Goal: Task Accomplishment & Management: Complete application form

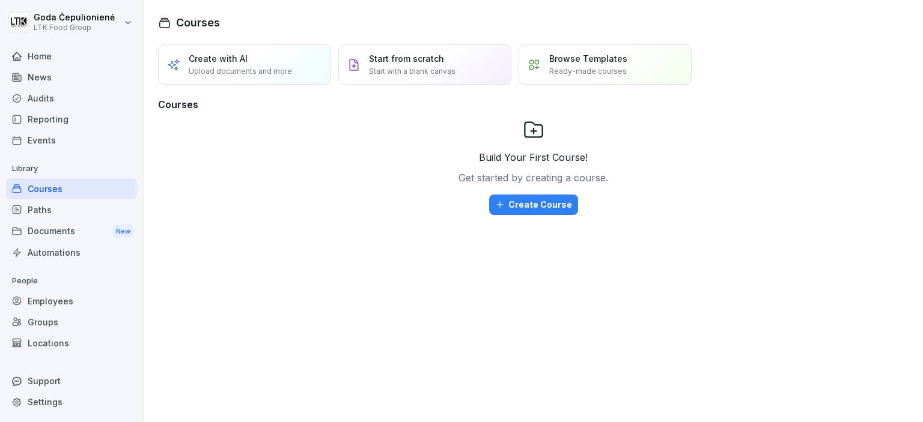
click at [53, 303] on div "Employees" at bounding box center [71, 301] width 131 height 21
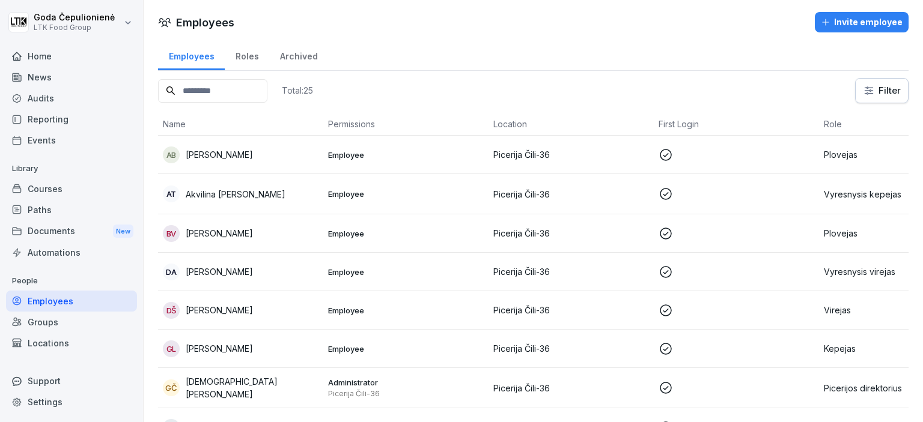
click at [194, 156] on p "[PERSON_NAME]" at bounding box center [219, 154] width 67 height 13
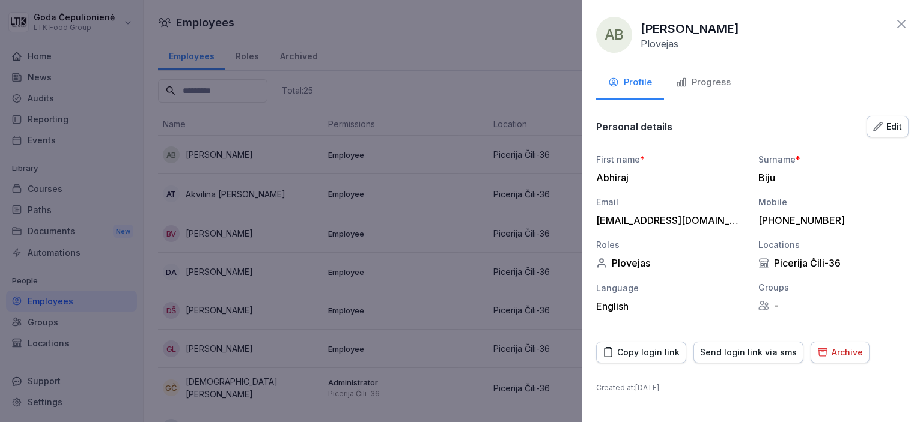
click at [724, 76] on div "Progress" at bounding box center [703, 83] width 55 height 14
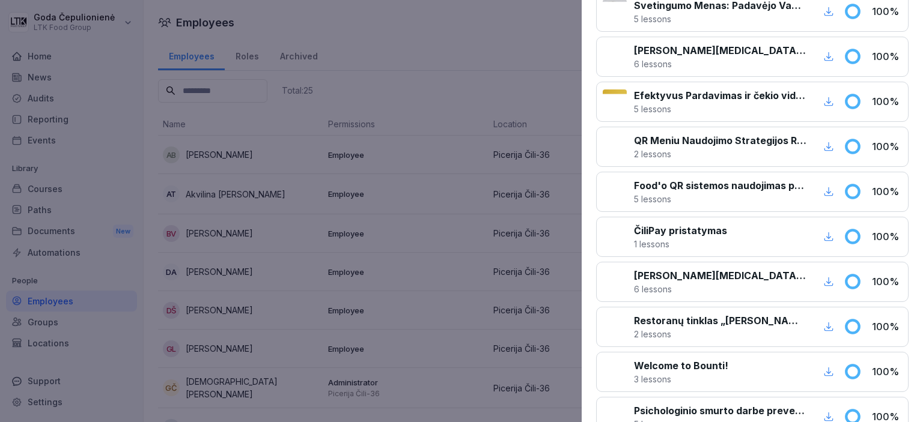
scroll to position [454, 0]
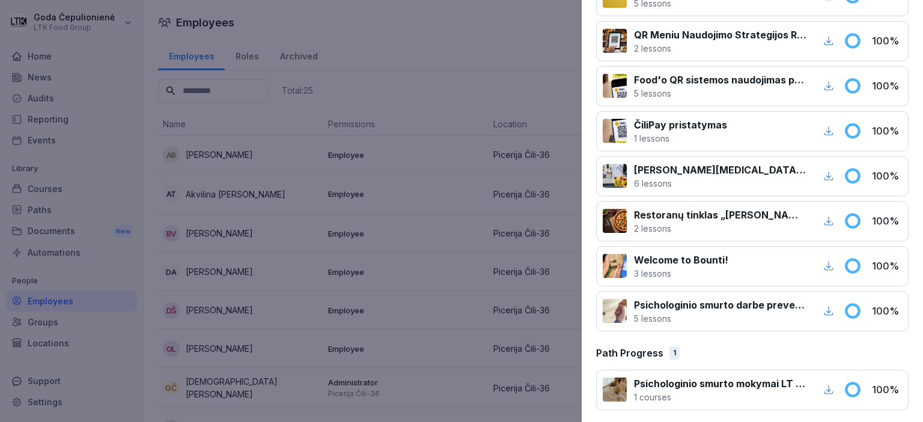
click at [445, 206] on div at bounding box center [461, 211] width 923 height 422
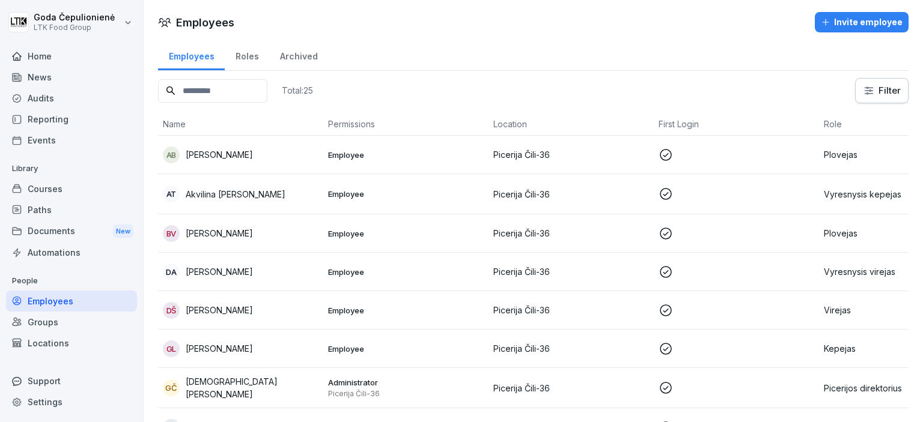
click at [240, 198] on p "Akvilina [PERSON_NAME]" at bounding box center [236, 194] width 100 height 13
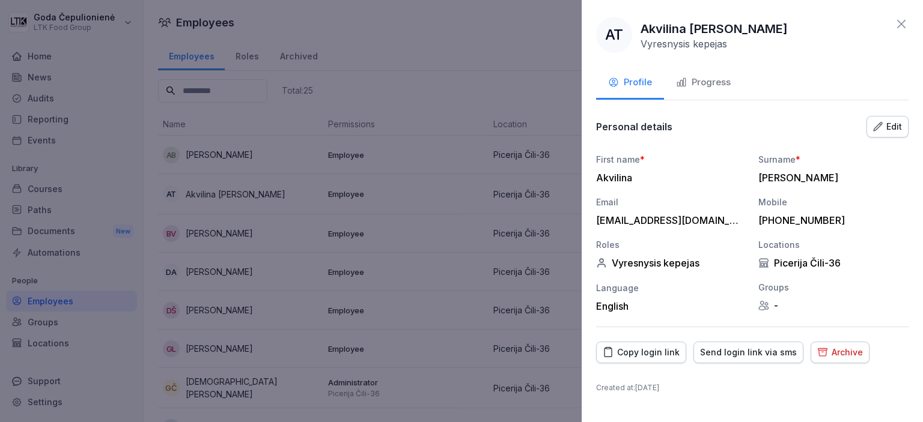
click at [694, 84] on div "Progress" at bounding box center [703, 83] width 55 height 14
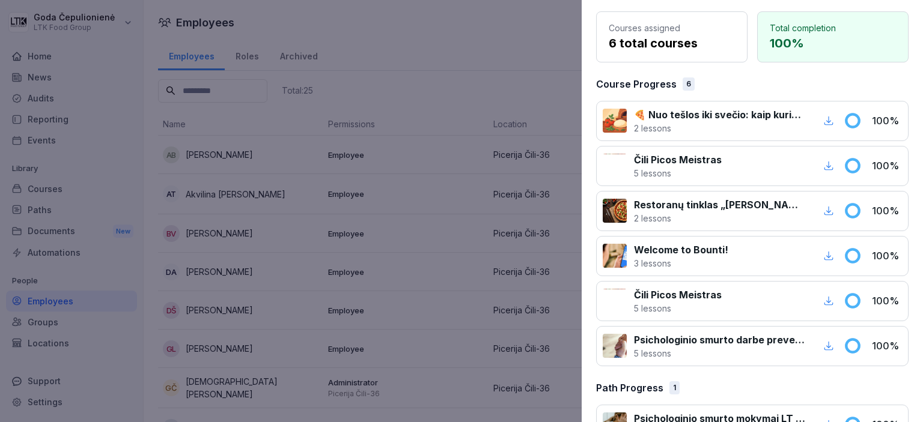
scroll to position [140, 0]
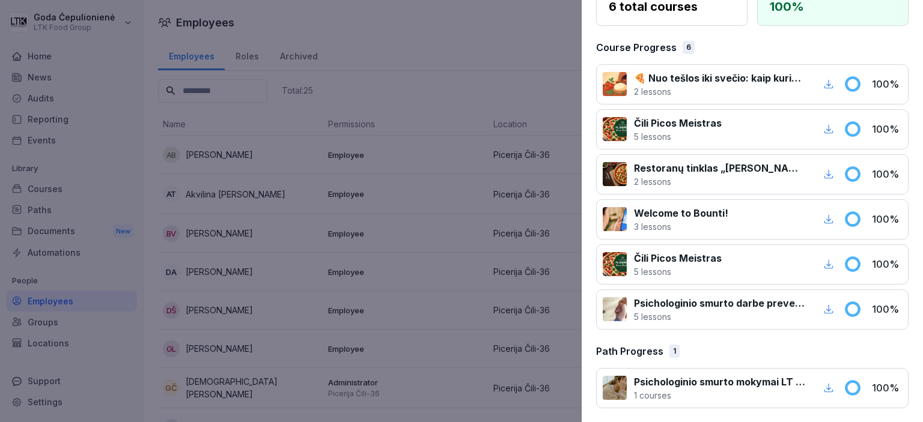
drag, startPoint x: 278, startPoint y: 230, endPoint x: 251, endPoint y: 209, distance: 34.6
click at [278, 230] on div at bounding box center [461, 211] width 923 height 422
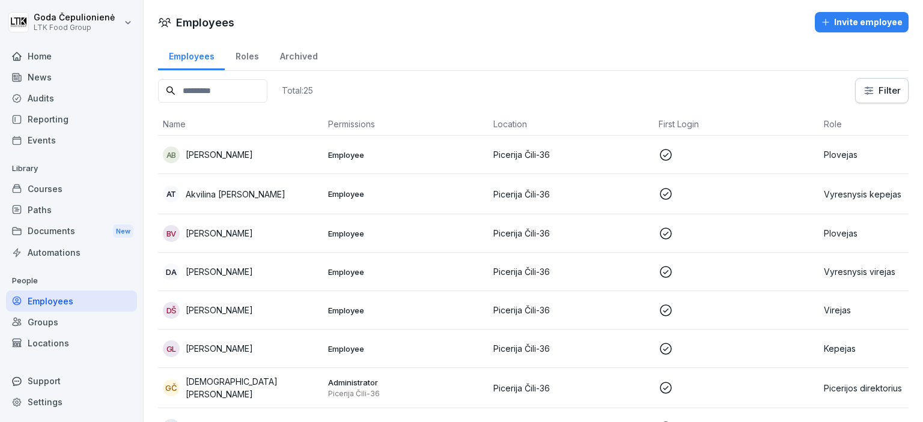
click at [239, 230] on p "[PERSON_NAME]" at bounding box center [219, 233] width 67 height 13
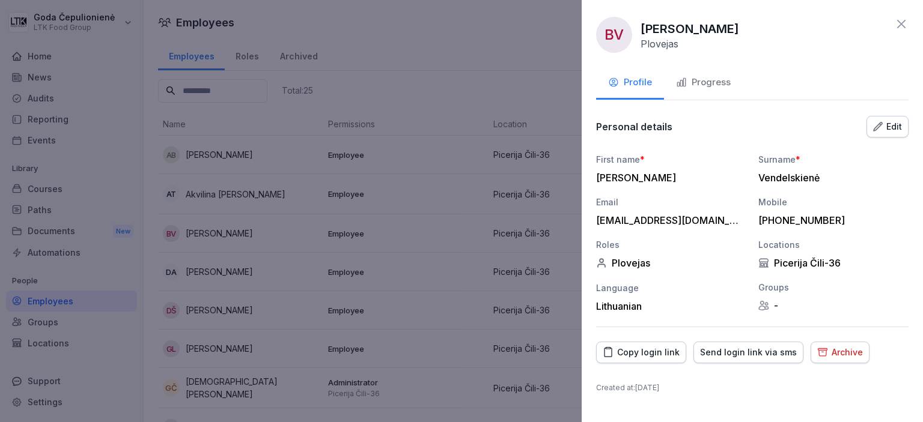
click at [701, 85] on div "Progress" at bounding box center [703, 83] width 55 height 14
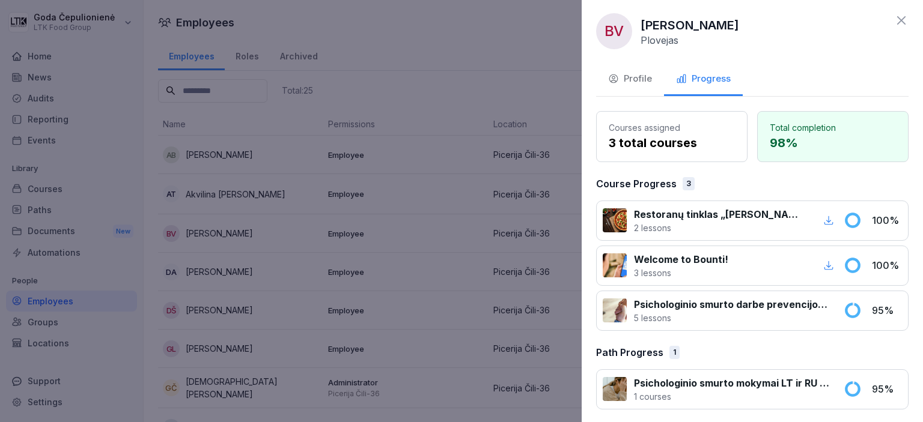
scroll to position [5, 0]
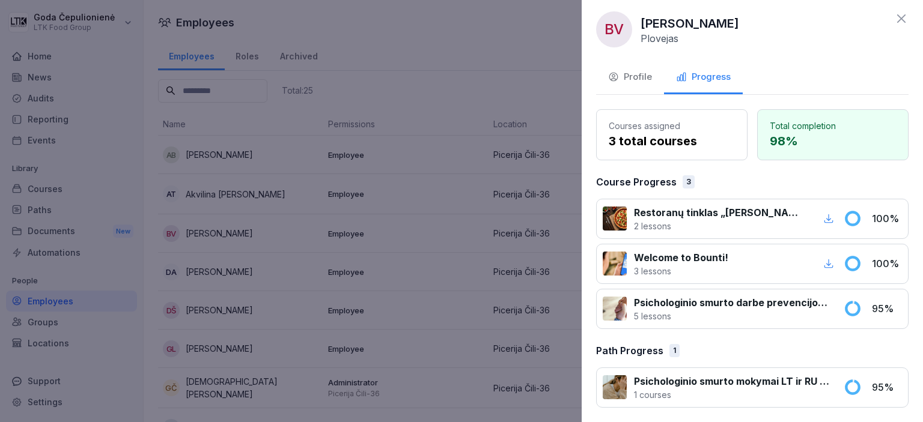
click at [327, 284] on div at bounding box center [461, 211] width 923 height 422
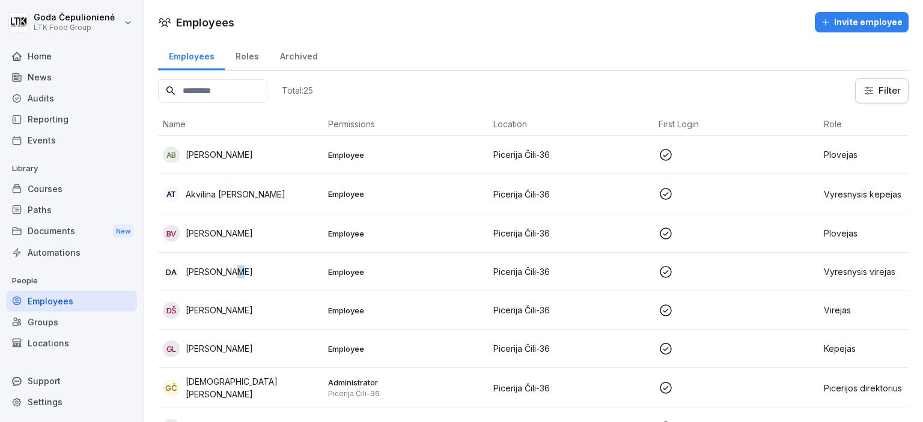
click at [236, 266] on div "DA [PERSON_NAME]" at bounding box center [241, 272] width 156 height 17
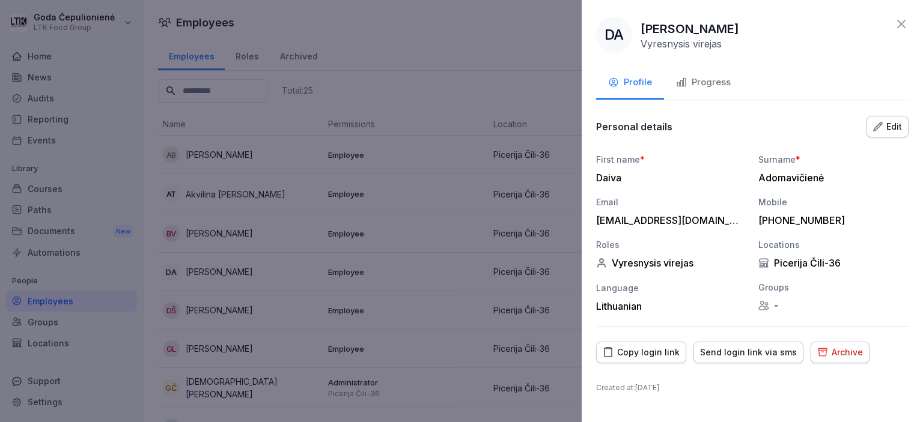
click at [734, 66] on div "DA [PERSON_NAME] Vyresnysis virejas Profile Progress Personal details Edit Firs…" at bounding box center [752, 211] width 341 height 422
click at [704, 84] on div "Progress" at bounding box center [703, 83] width 55 height 14
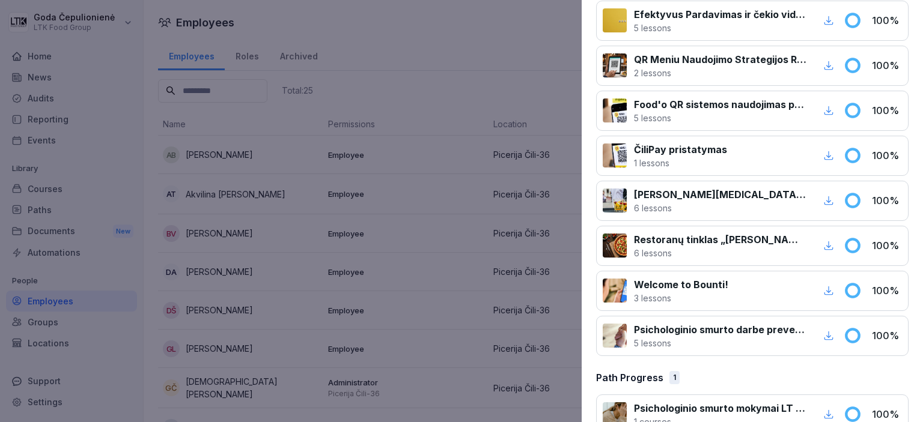
scroll to position [499, 0]
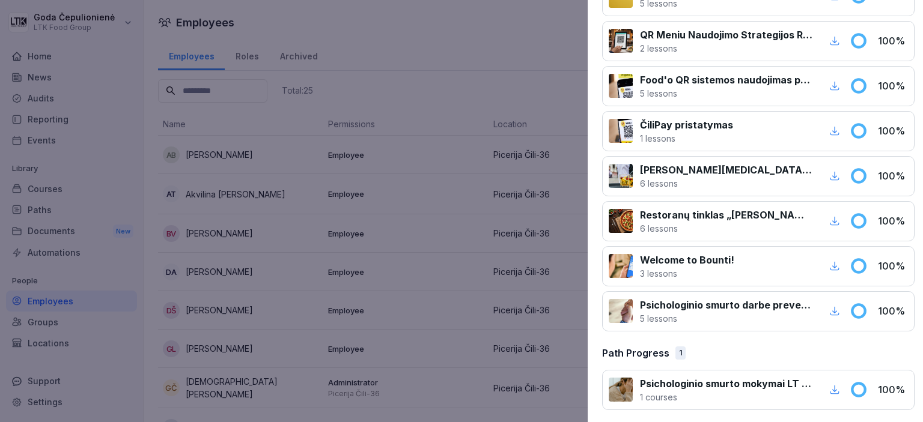
click at [279, 254] on div at bounding box center [461, 211] width 923 height 422
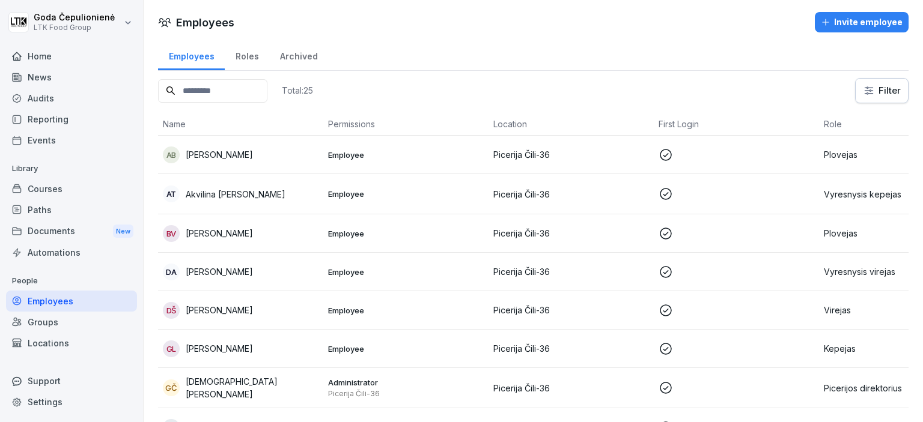
click at [245, 304] on p "[PERSON_NAME]" at bounding box center [219, 310] width 67 height 13
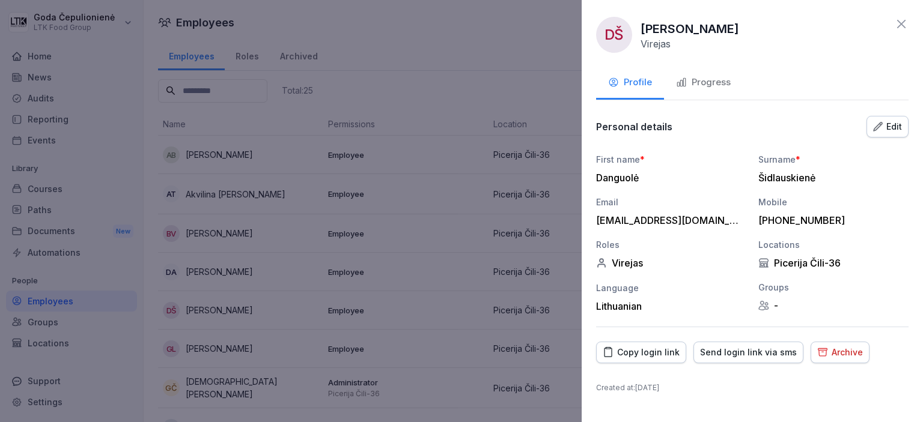
click at [713, 84] on div "Progress" at bounding box center [703, 83] width 55 height 14
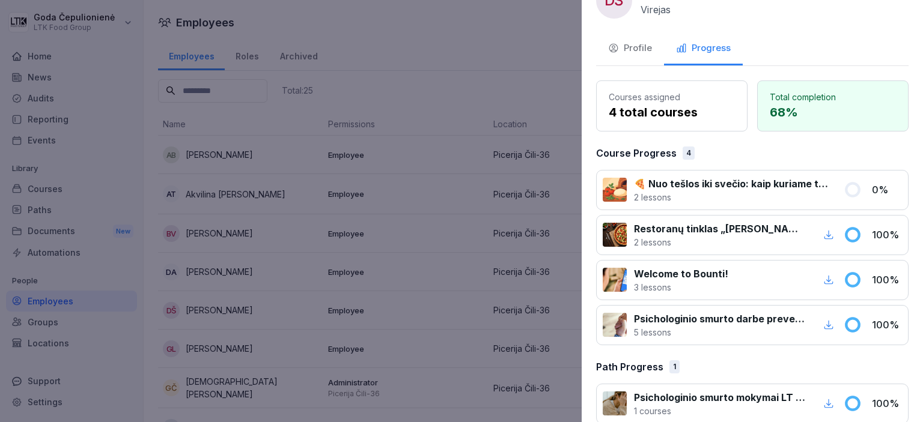
scroll to position [50, 0]
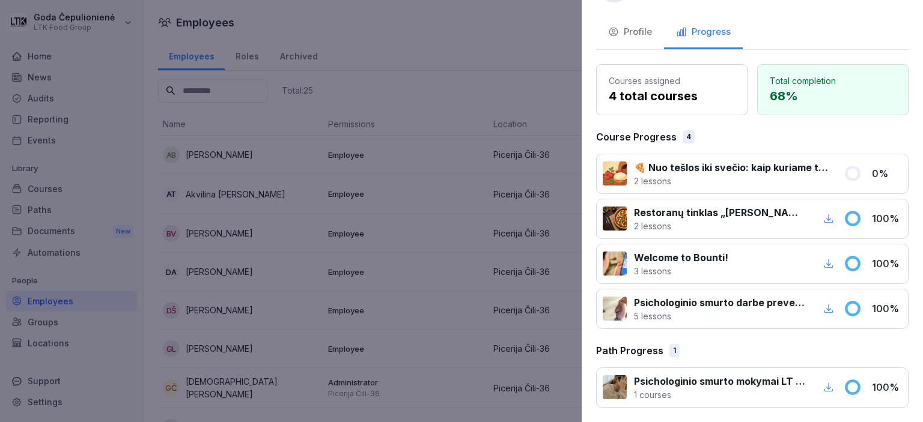
click at [342, 260] on div at bounding box center [461, 211] width 923 height 422
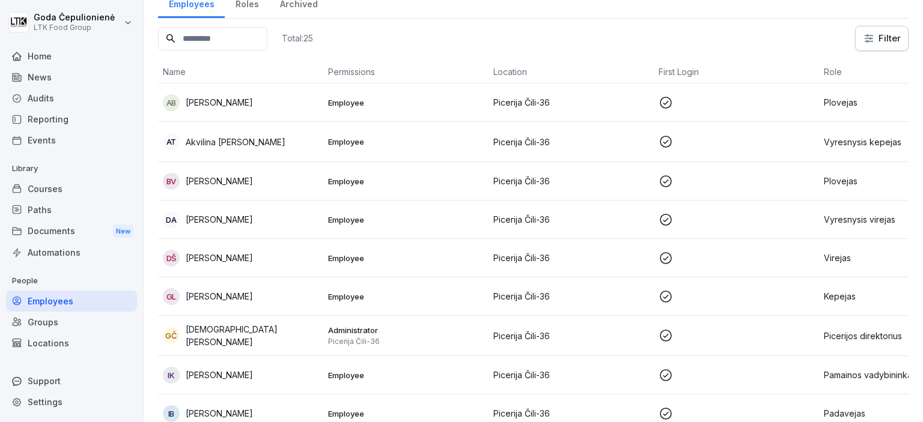
scroll to position [160, 0]
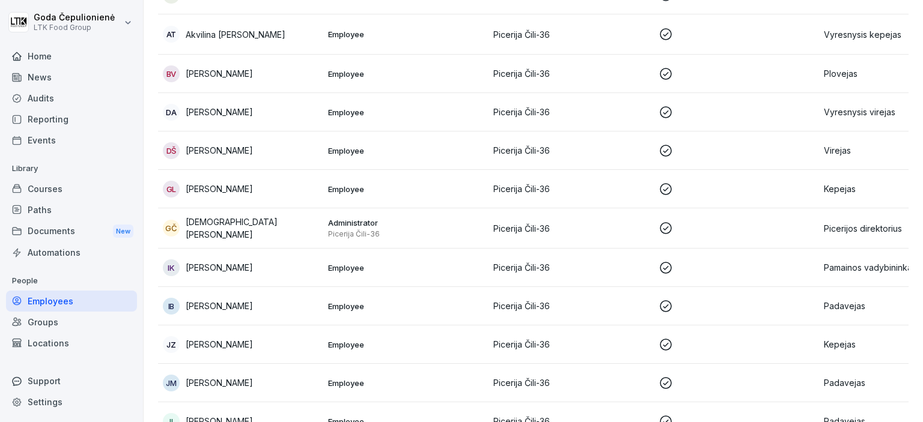
click at [253, 183] on p "[PERSON_NAME]" at bounding box center [219, 189] width 67 height 13
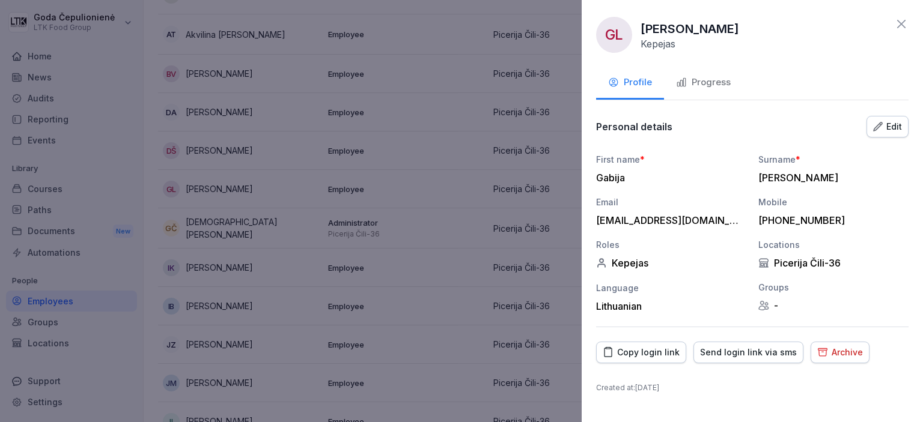
click at [721, 83] on div "Progress" at bounding box center [703, 83] width 55 height 14
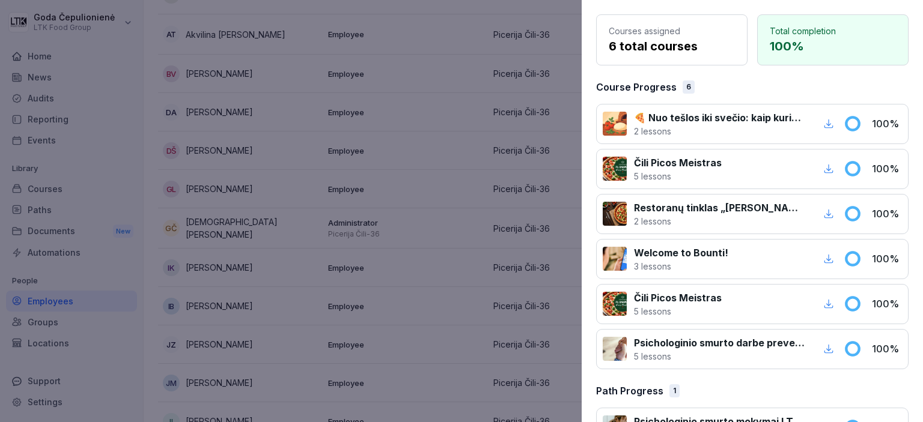
scroll to position [140, 0]
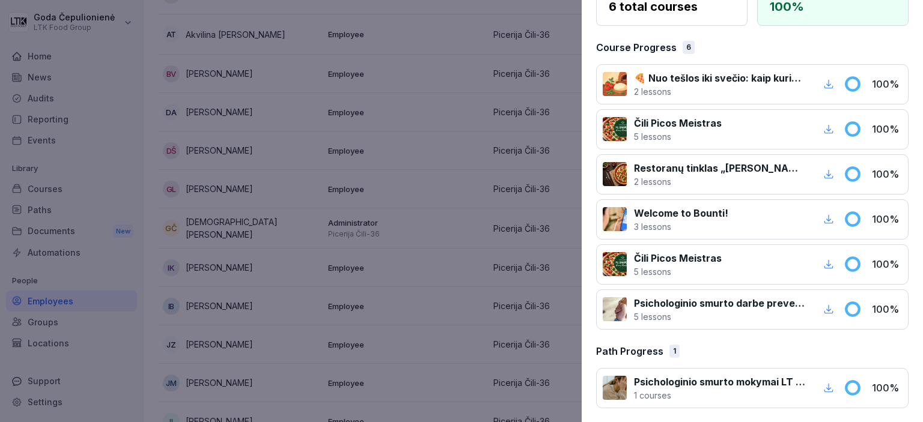
click at [276, 279] on div at bounding box center [461, 211] width 923 height 422
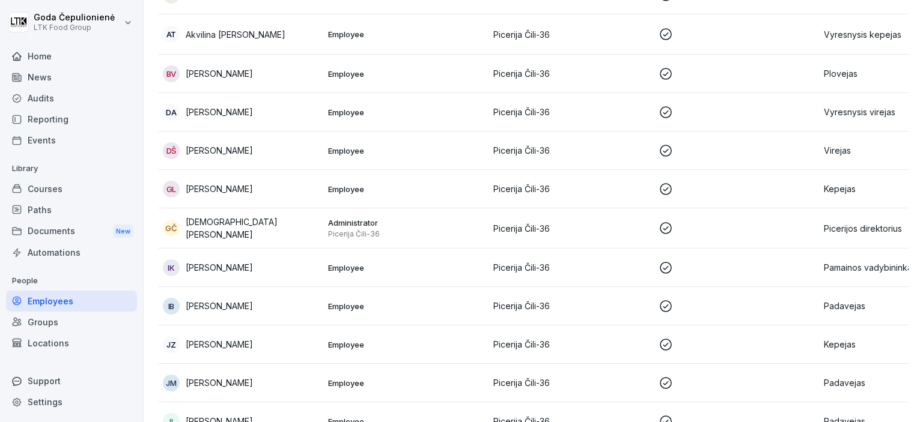
click at [265, 231] on div "[PERSON_NAME]" at bounding box center [241, 228] width 156 height 25
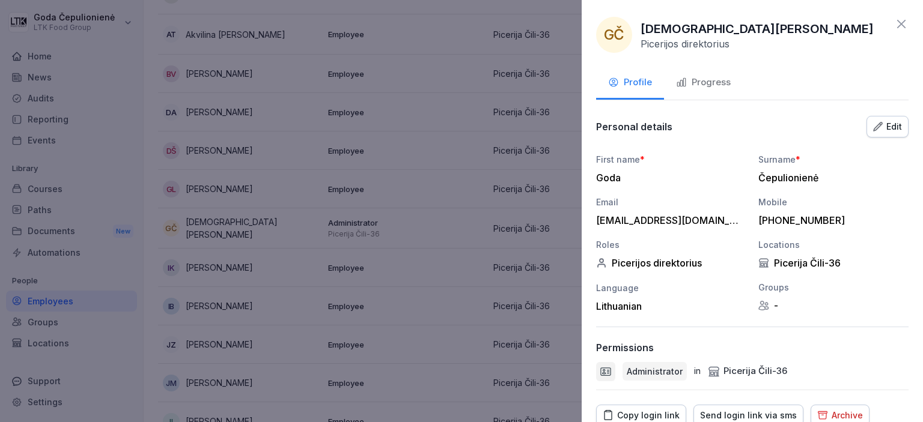
click at [685, 81] on icon "button" at bounding box center [681, 83] width 8 height 8
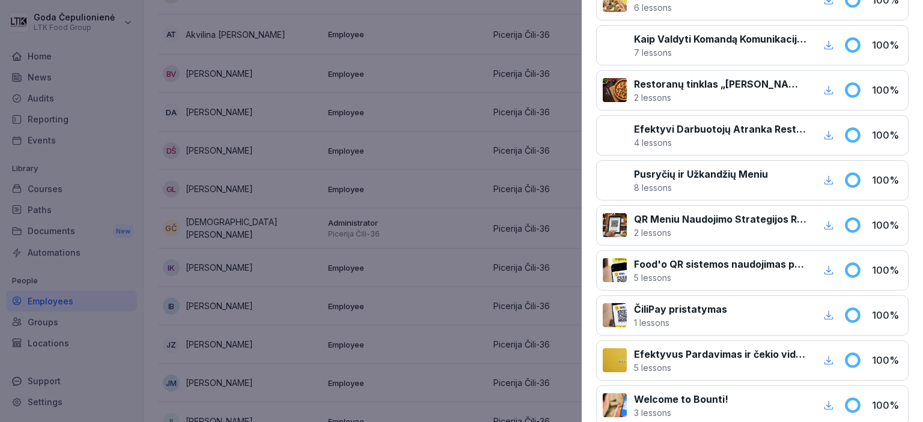
scroll to position [721, 0]
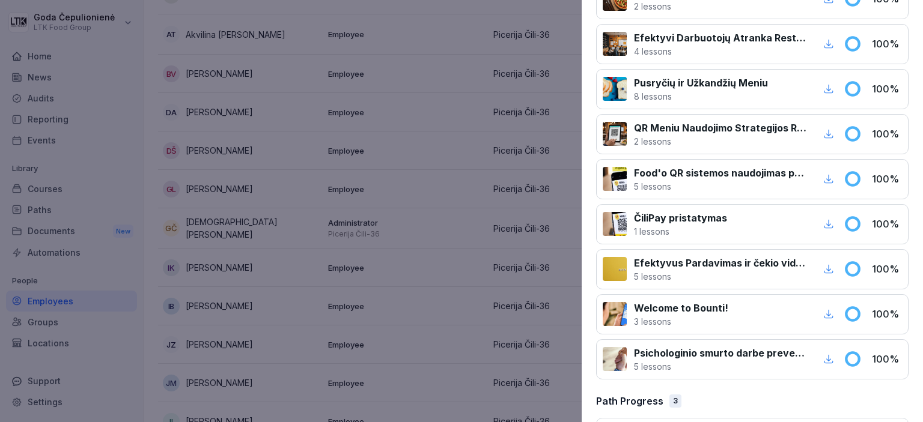
click at [380, 269] on div at bounding box center [461, 211] width 923 height 422
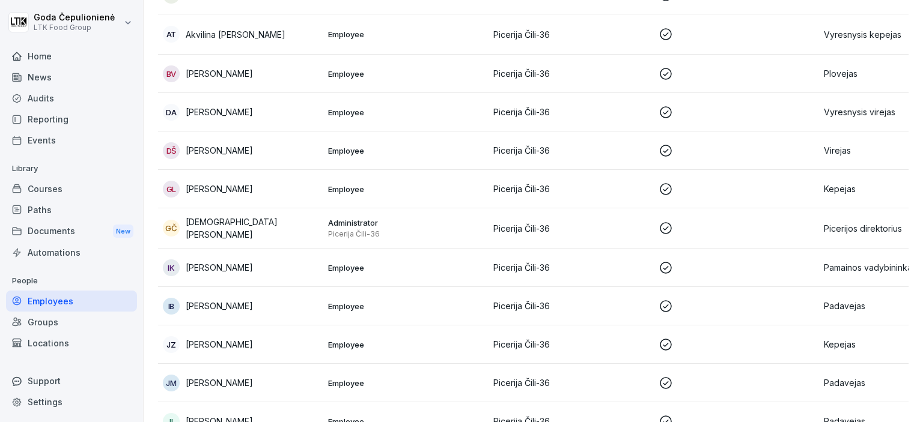
click at [230, 261] on p "[PERSON_NAME]" at bounding box center [219, 267] width 67 height 13
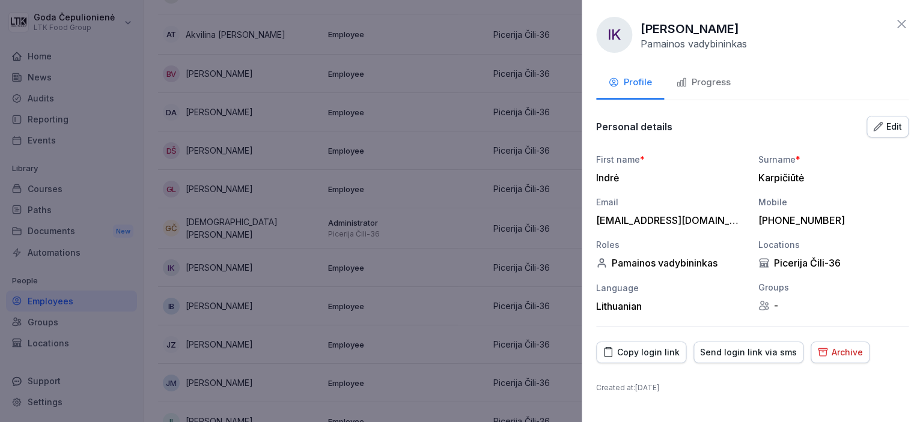
click at [375, 197] on div at bounding box center [461, 211] width 923 height 422
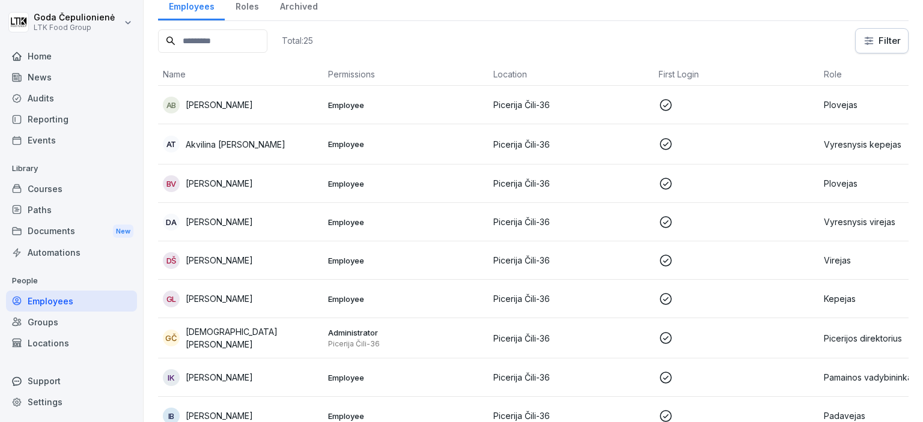
scroll to position [0, 0]
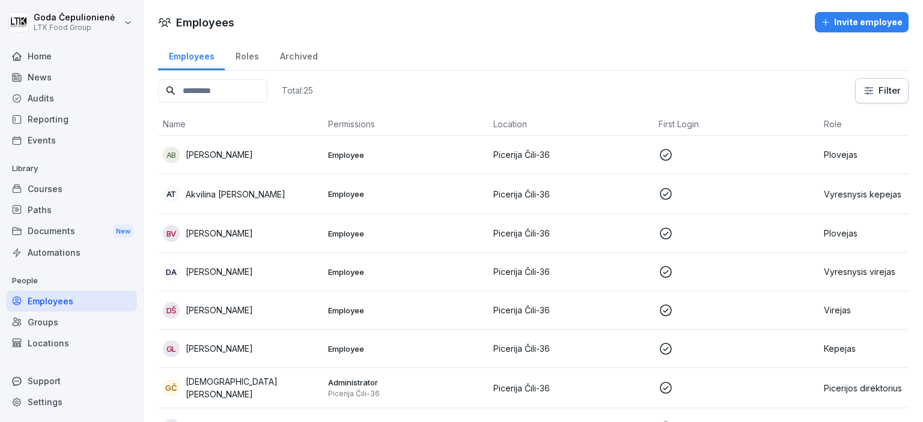
click at [861, 22] on div "Invite employee" at bounding box center [862, 22] width 82 height 13
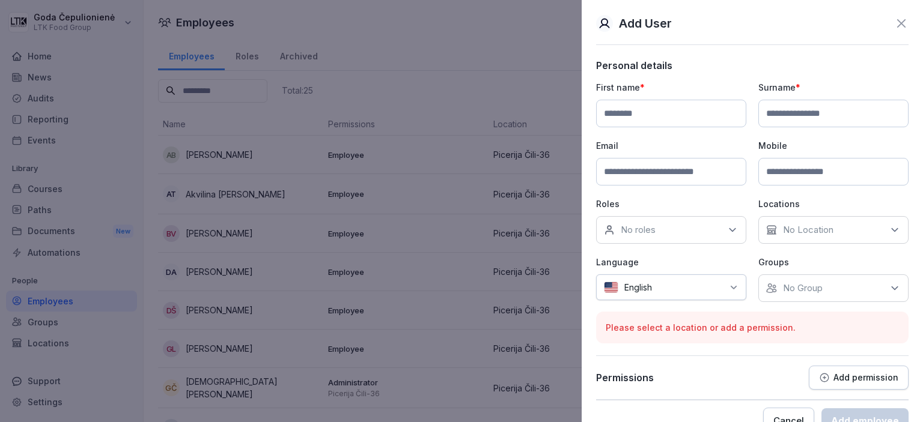
click at [678, 117] on input at bounding box center [671, 114] width 150 height 28
type input "****"
click at [805, 116] on input at bounding box center [833, 114] width 150 height 28
type input "**********"
click at [663, 179] on input at bounding box center [671, 172] width 150 height 28
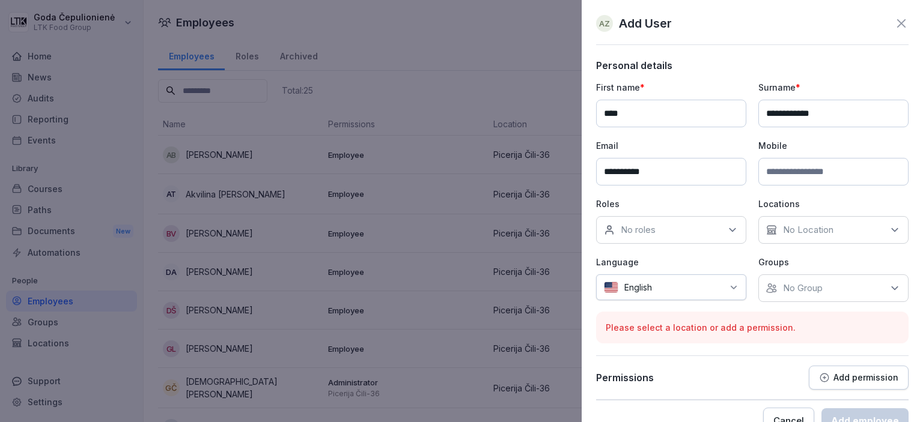
click at [674, 175] on input "**********" at bounding box center [671, 172] width 150 height 28
type input "**********"
click at [844, 168] on input at bounding box center [833, 172] width 150 height 28
type input "**********"
click at [731, 237] on div "No roles" at bounding box center [671, 230] width 150 height 28
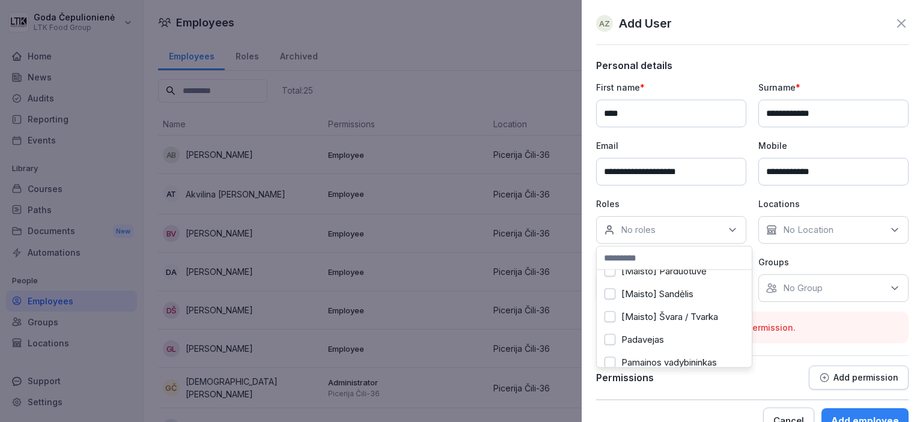
scroll to position [240, 0]
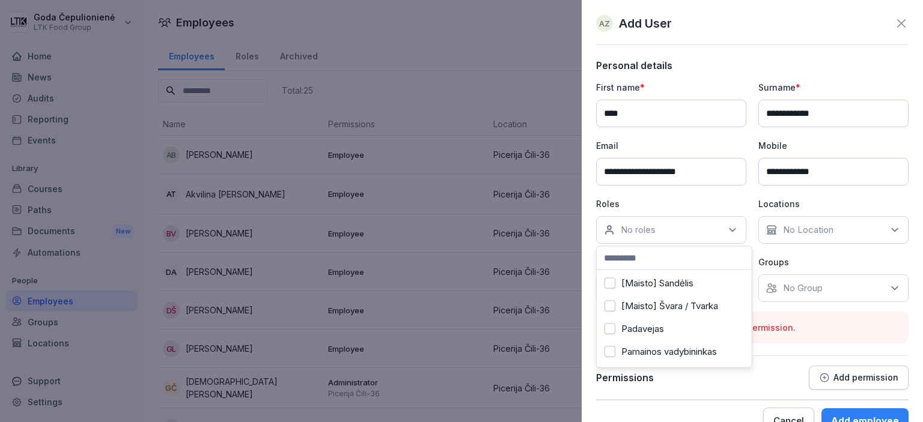
click at [670, 322] on div "Padavejas" at bounding box center [674, 329] width 149 height 23
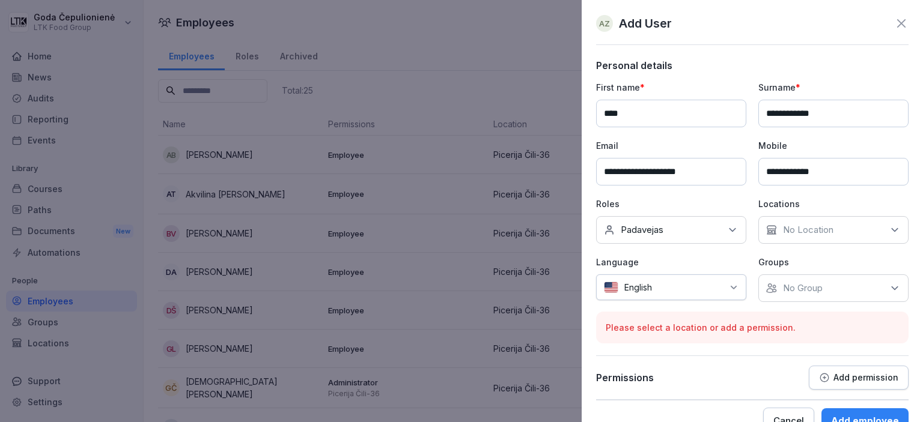
click at [849, 248] on div "**********" at bounding box center [752, 191] width 313 height 221
click at [862, 233] on div "No Location" at bounding box center [833, 230] width 150 height 28
click at [829, 287] on label "Picerija Čili-36" at bounding box center [808, 284] width 59 height 11
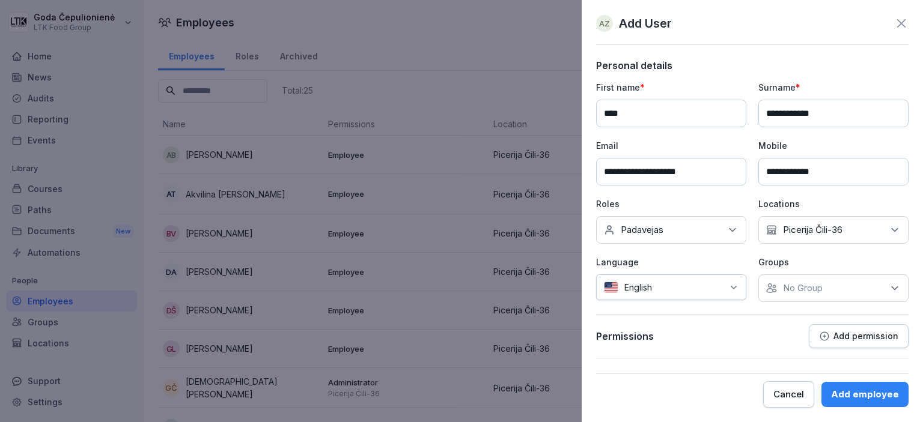
click at [728, 288] on div "English" at bounding box center [671, 288] width 150 height 26
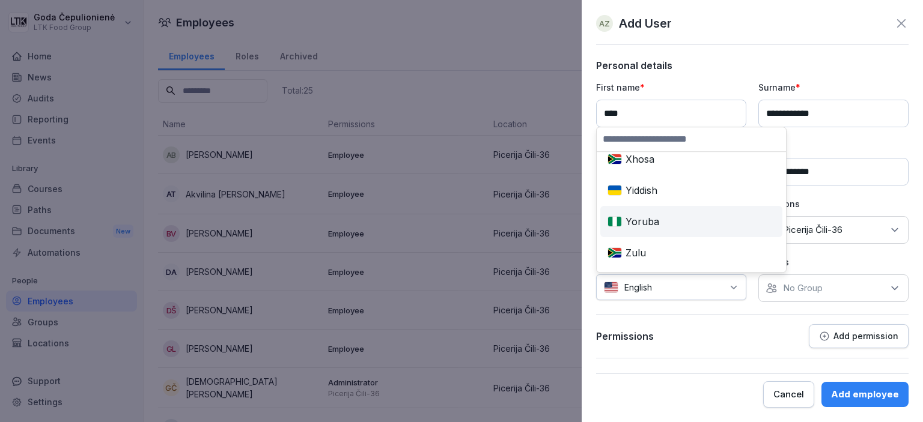
scroll to position [4115, 0]
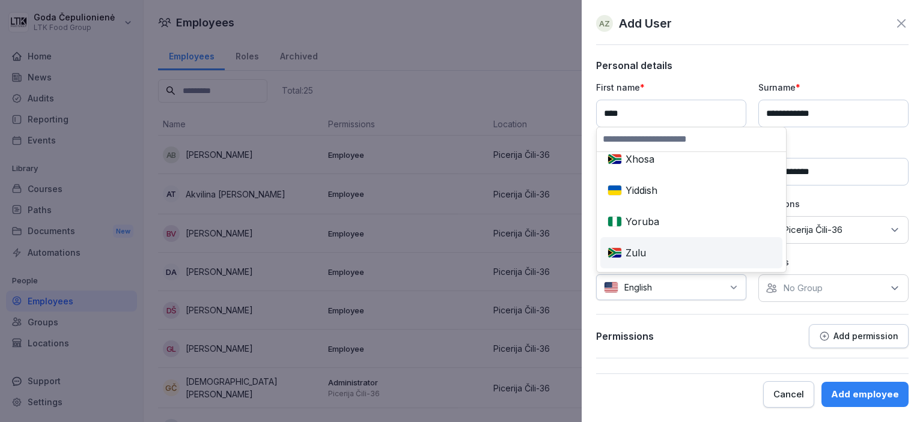
click at [695, 284] on div at bounding box center [690, 287] width 65 height 13
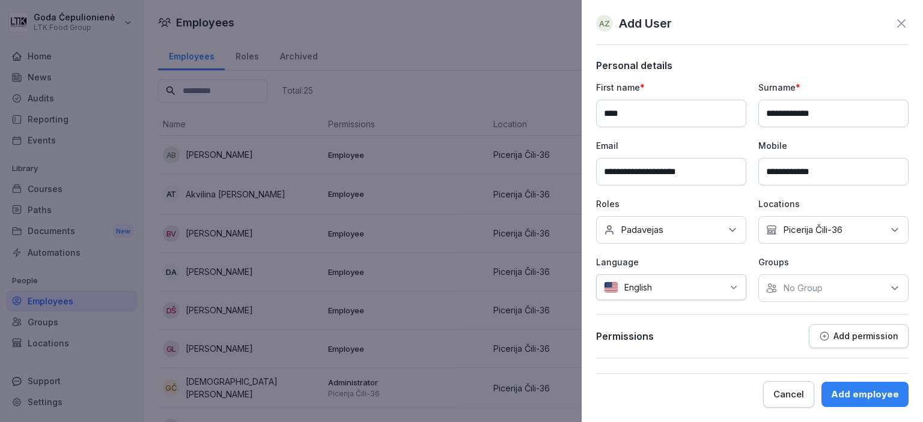
click at [695, 284] on div at bounding box center [690, 287] width 65 height 13
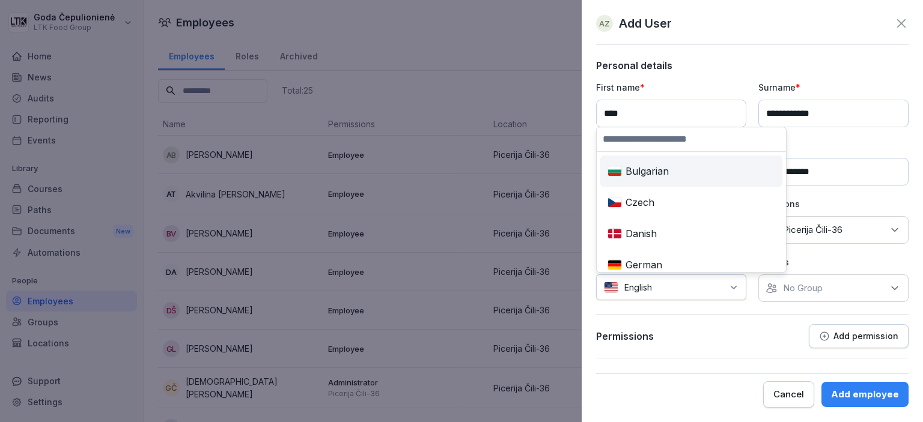
click at [700, 134] on input at bounding box center [691, 139] width 189 height 24
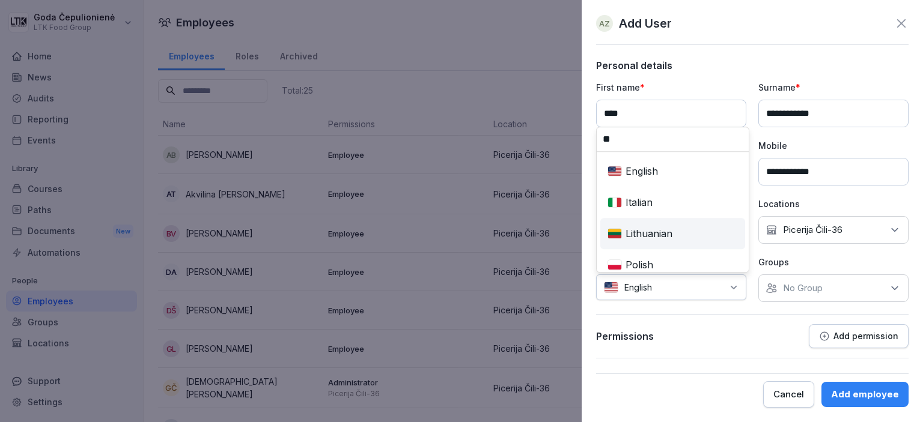
type input "**"
click at [663, 230] on div "Lithuanian" at bounding box center [673, 234] width 140 height 26
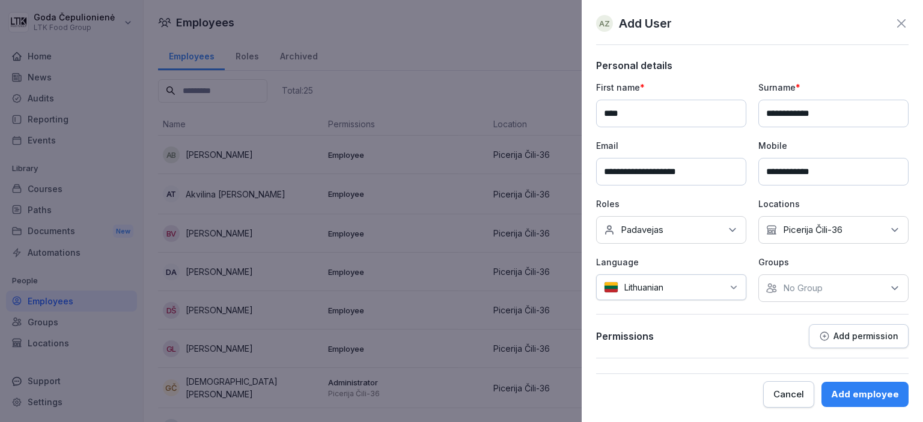
click at [871, 285] on div "No Group" at bounding box center [833, 289] width 150 height 28
click at [791, 317] on input at bounding box center [836, 316] width 155 height 23
click at [827, 283] on div "No Group" at bounding box center [833, 289] width 150 height 28
click at [750, 261] on div "**********" at bounding box center [752, 191] width 313 height 221
click at [859, 398] on div "Add employee" at bounding box center [865, 394] width 68 height 13
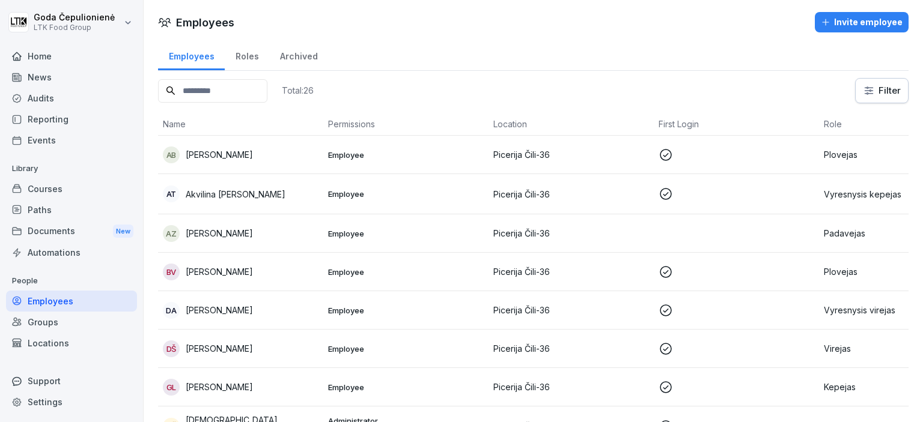
click at [239, 229] on p "[PERSON_NAME]" at bounding box center [219, 233] width 67 height 13
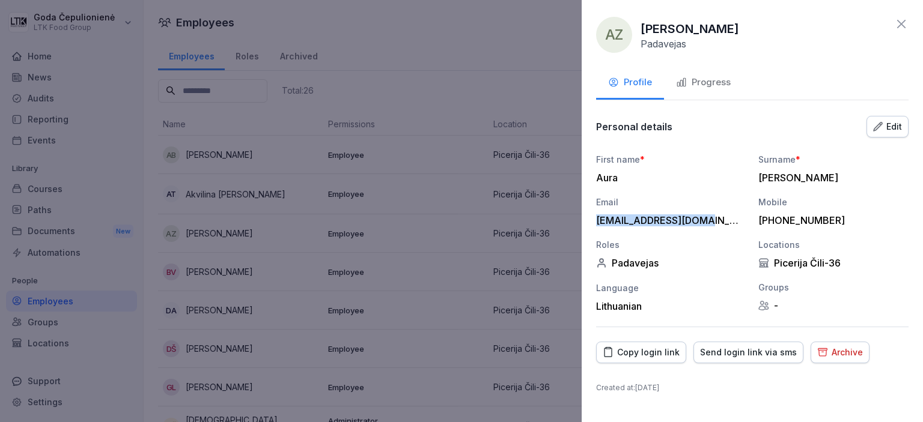
drag, startPoint x: 709, startPoint y: 218, endPoint x: 592, endPoint y: 219, distance: 116.6
click at [592, 219] on div "AZ [PERSON_NAME] Padavejas Profile Progress Personal details Edit First name * …" at bounding box center [752, 211] width 341 height 422
copy div "[EMAIL_ADDRESS][DOMAIN_NAME]"
click at [267, 204] on div at bounding box center [461, 211] width 923 height 422
